Goal: Navigation & Orientation: Find specific page/section

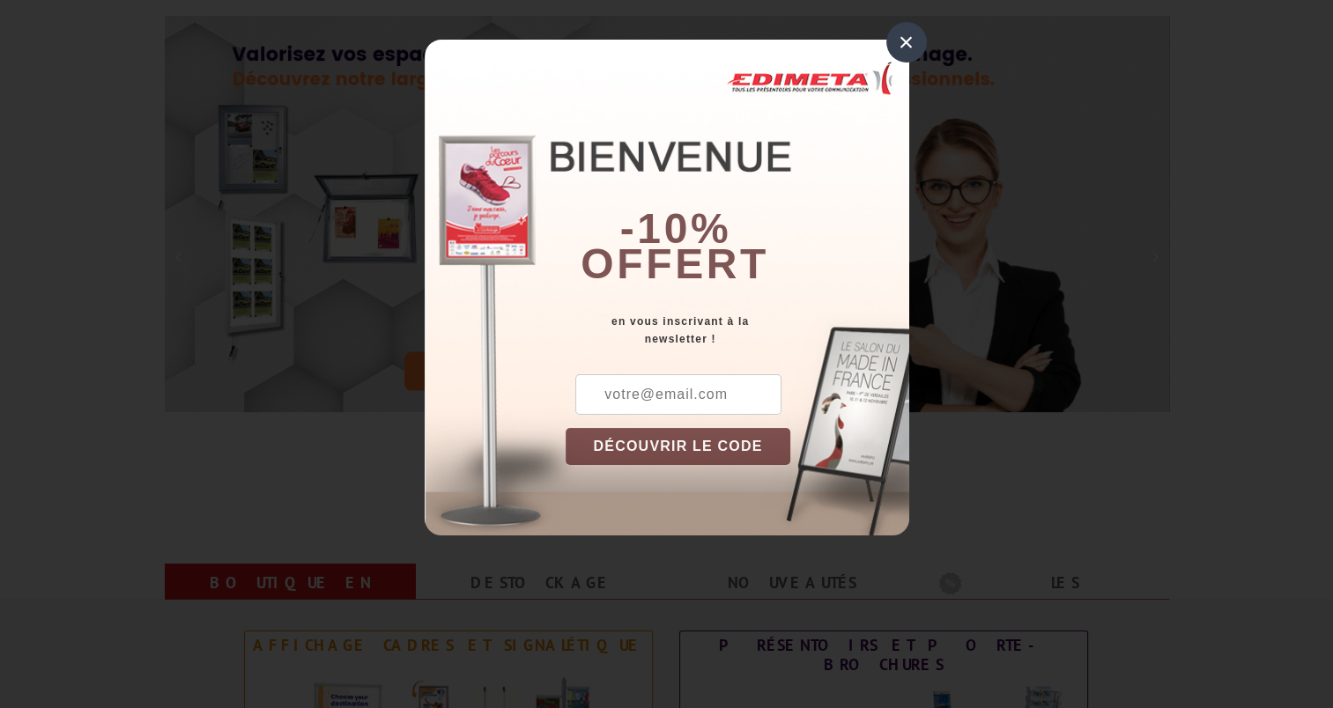
scroll to position [176, 0]
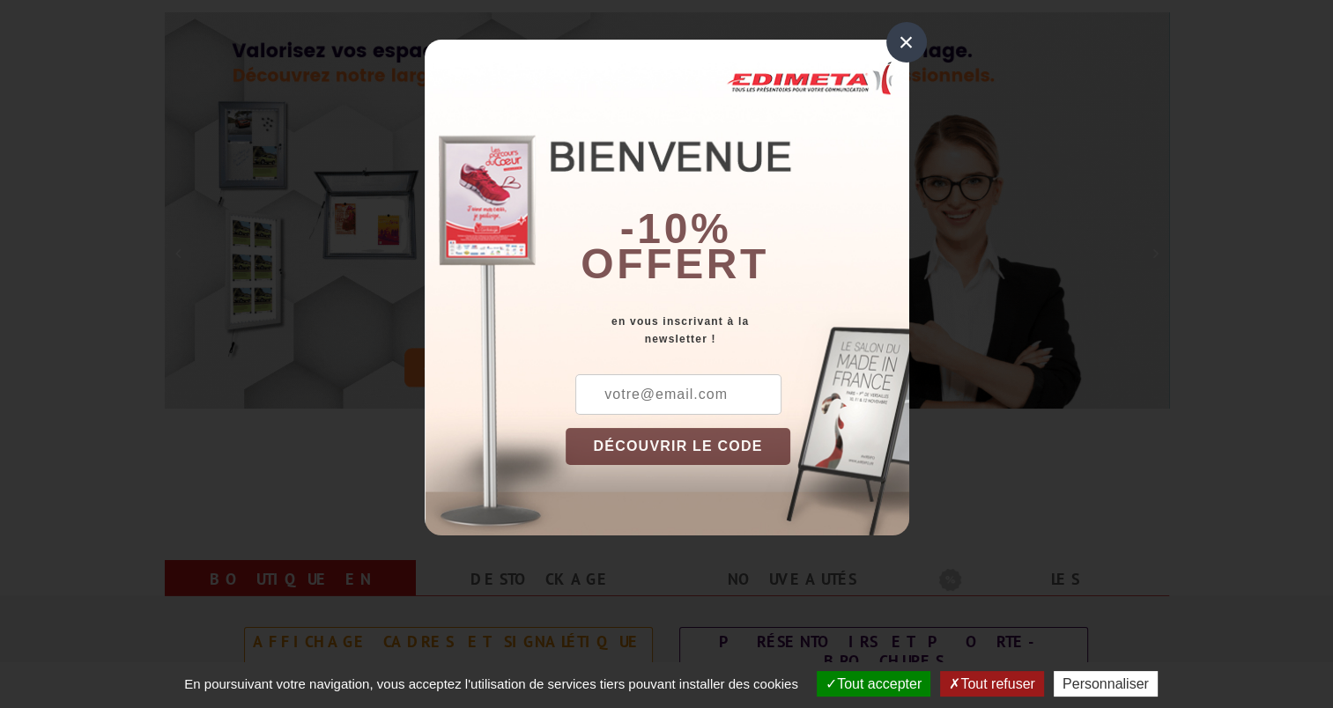
click at [910, 39] on div "×" at bounding box center [906, 42] width 41 height 41
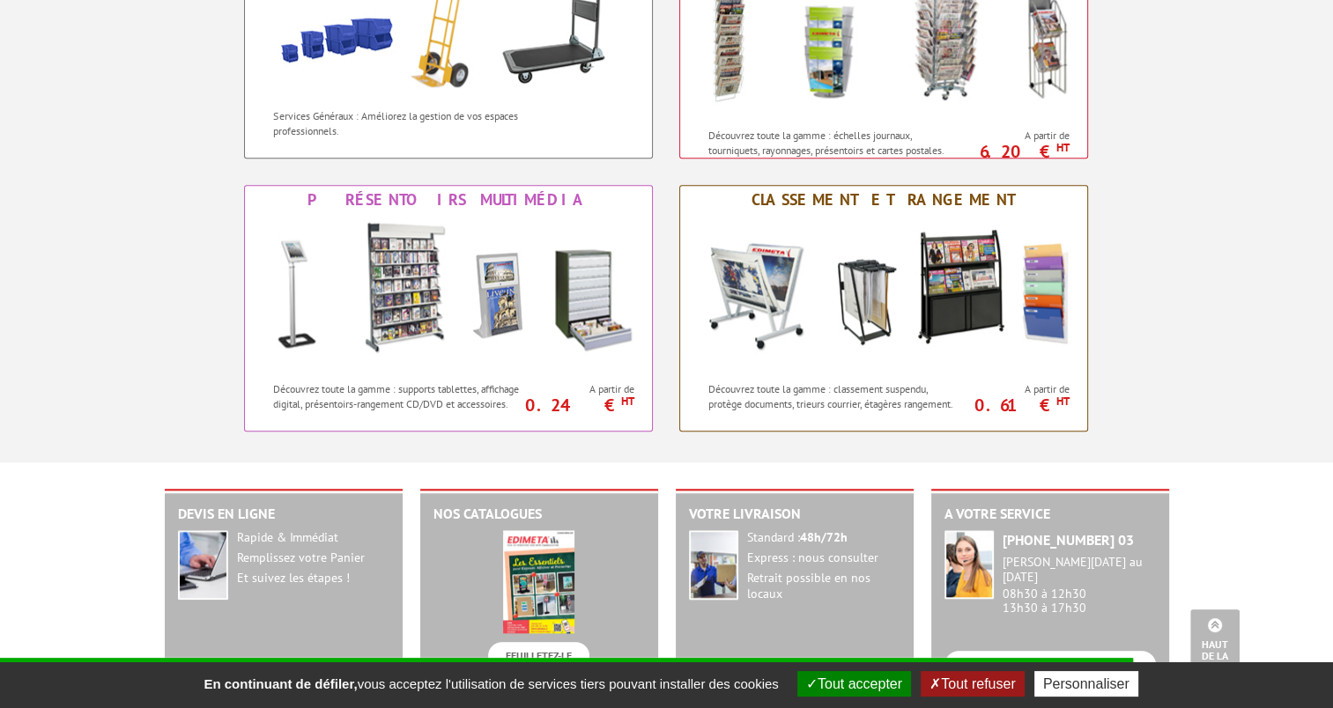
scroll to position [1322, 0]
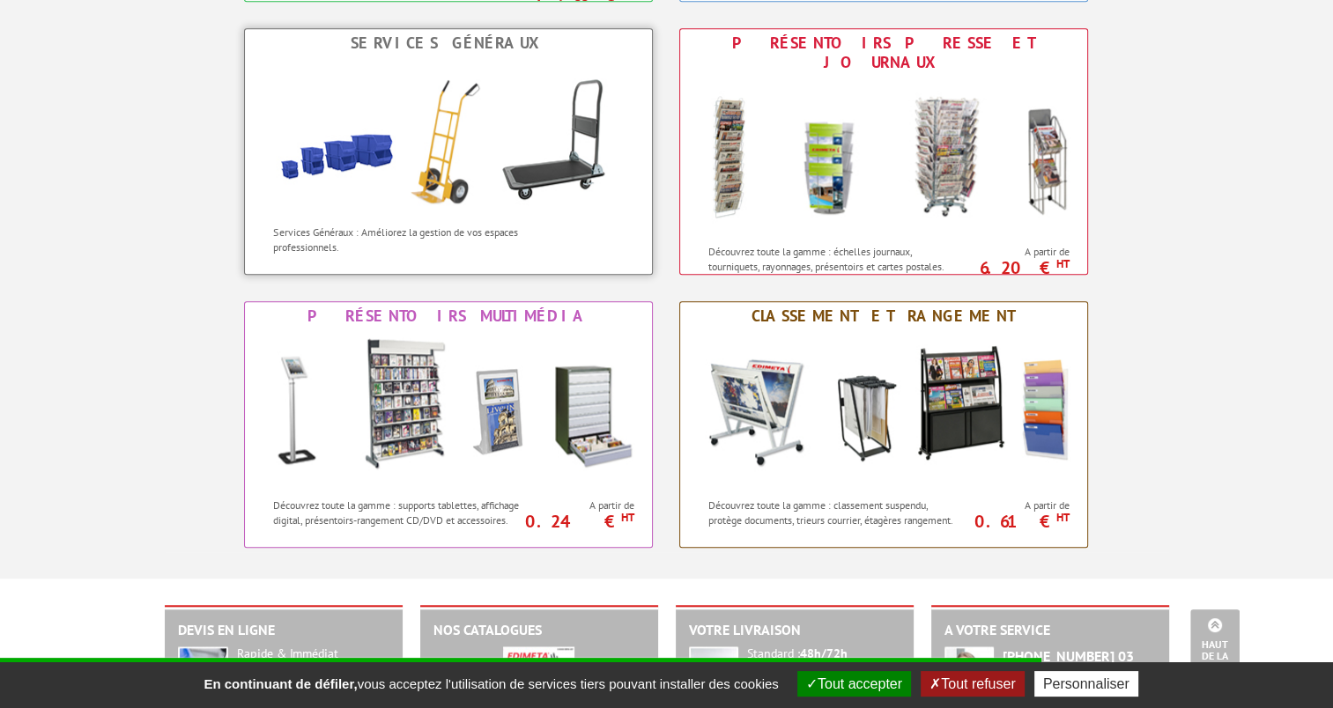
click at [458, 162] on img at bounding box center [449, 136] width 388 height 159
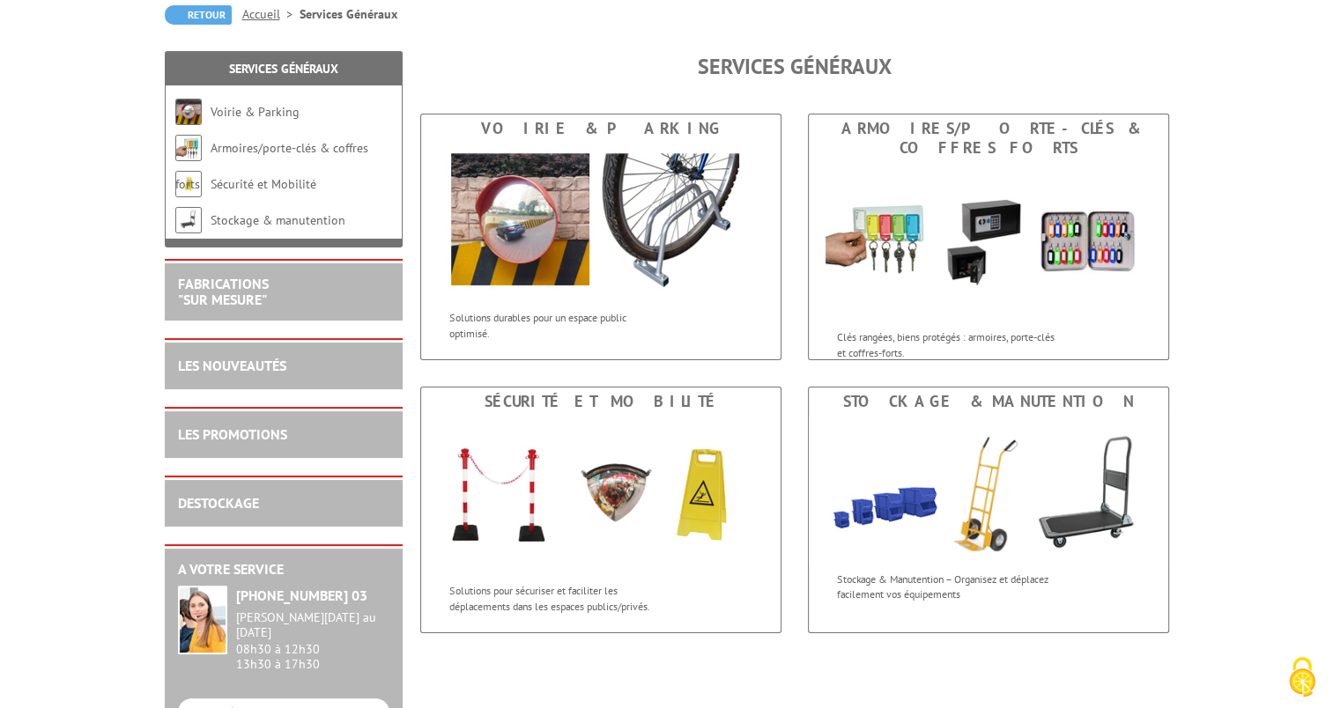
scroll to position [352, 0]
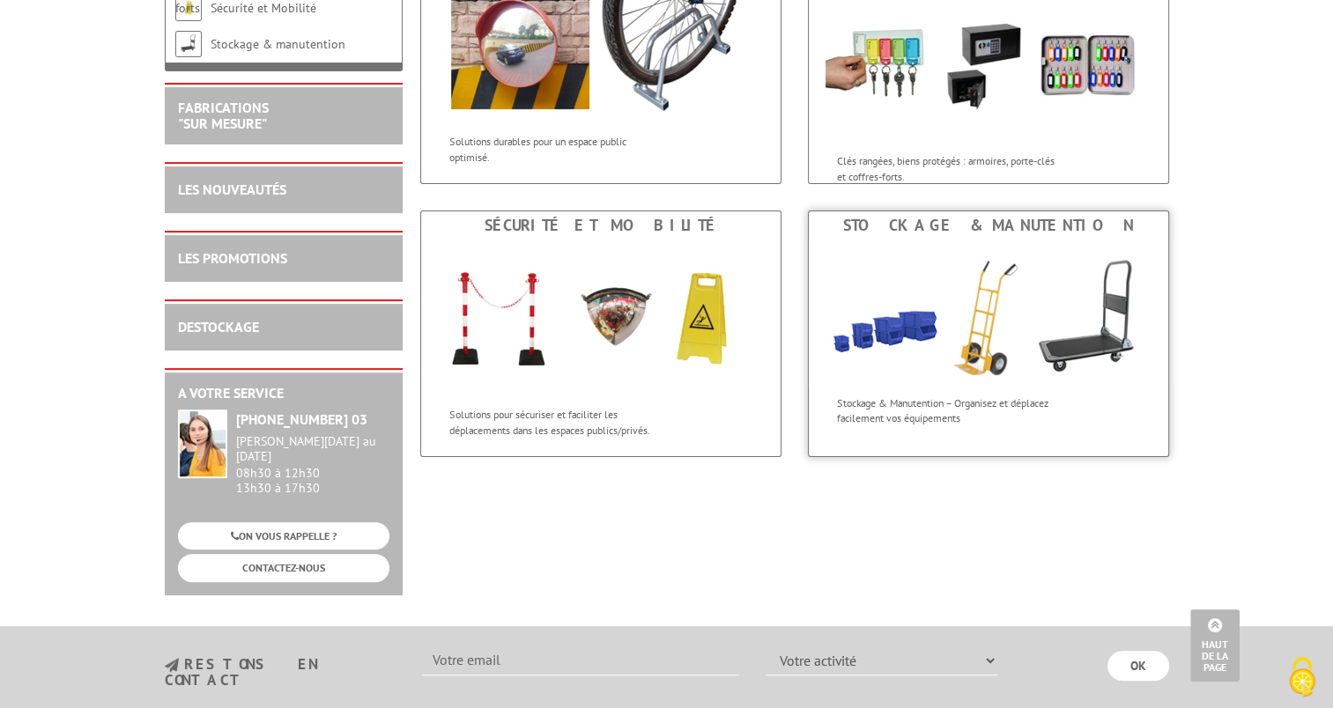
click at [913, 313] on img at bounding box center [989, 313] width 360 height 147
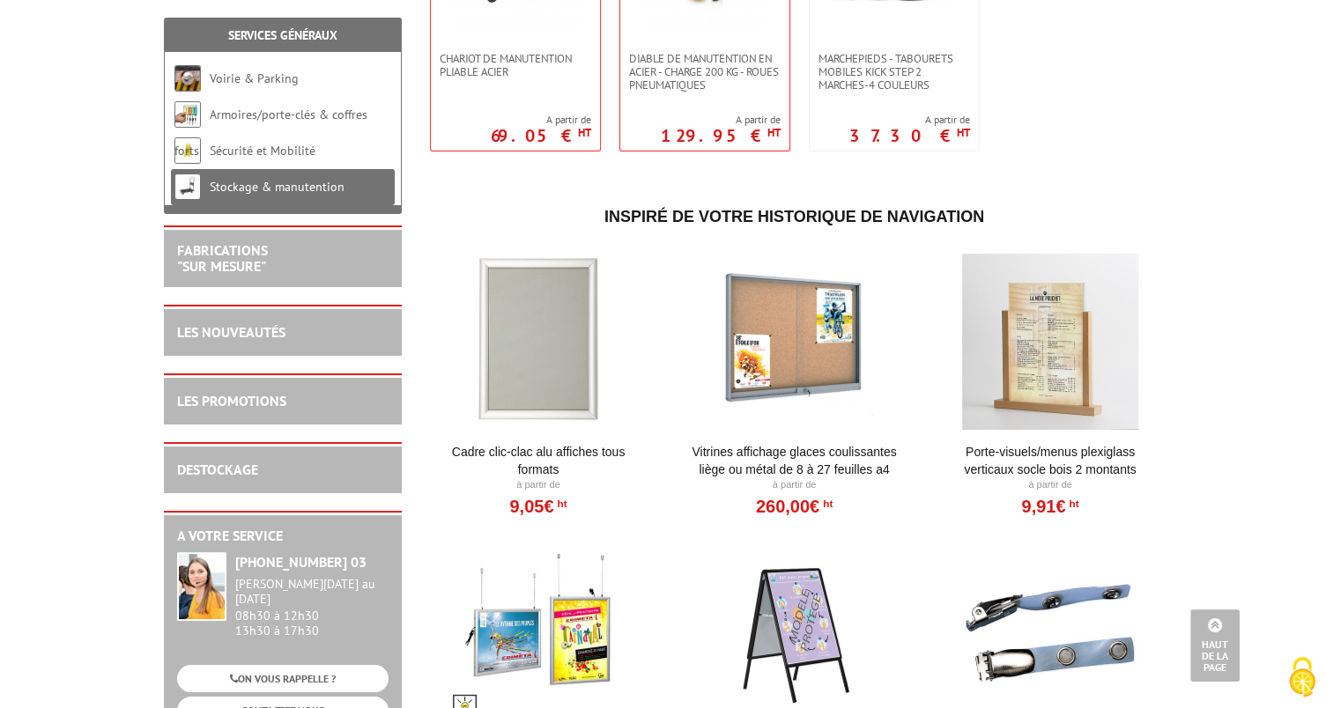
scroll to position [529, 0]
